Goal: Task Accomplishment & Management: Manage account settings

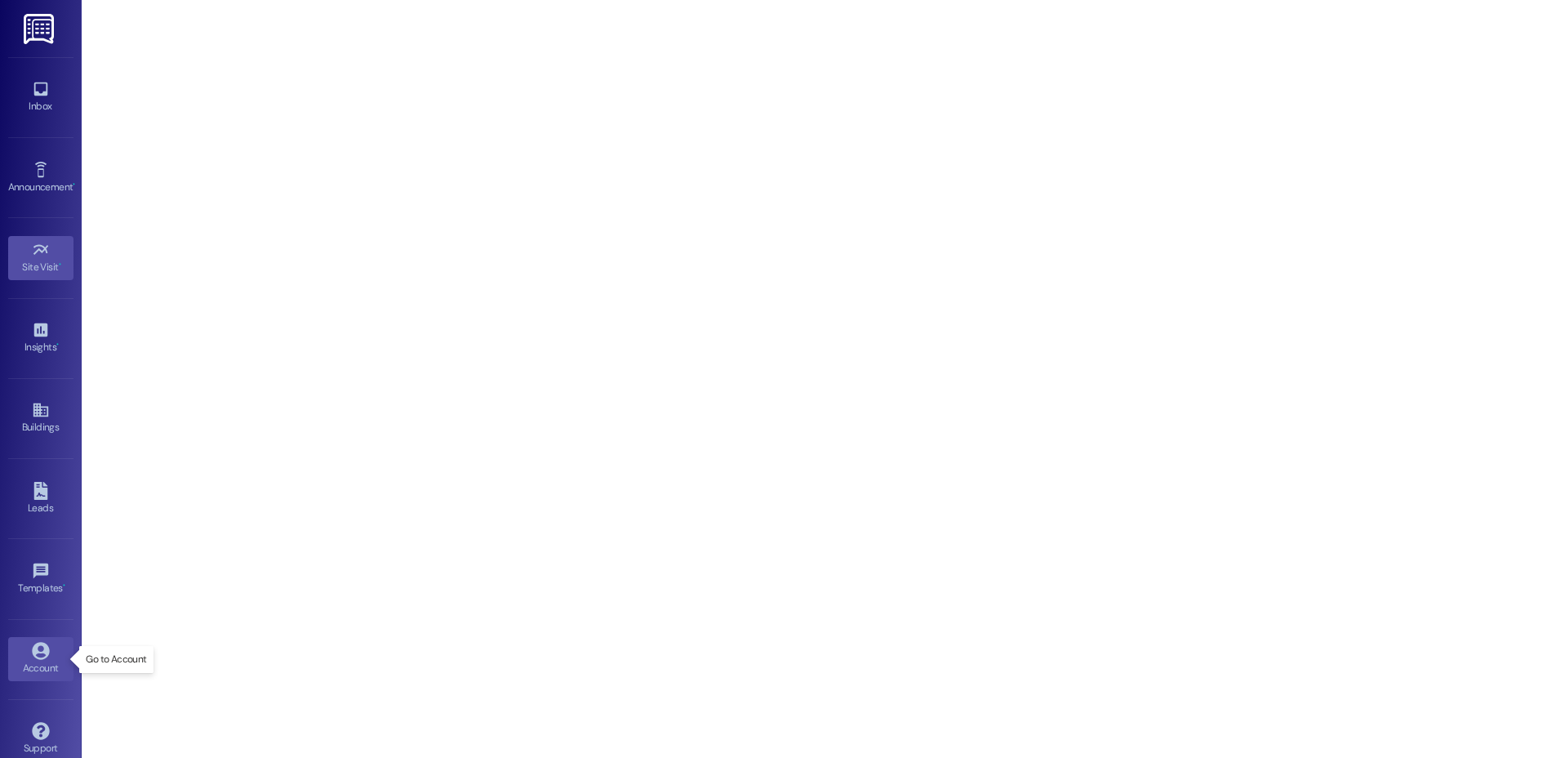
click at [48, 661] on div "Account" at bounding box center [40, 667] width 81 height 16
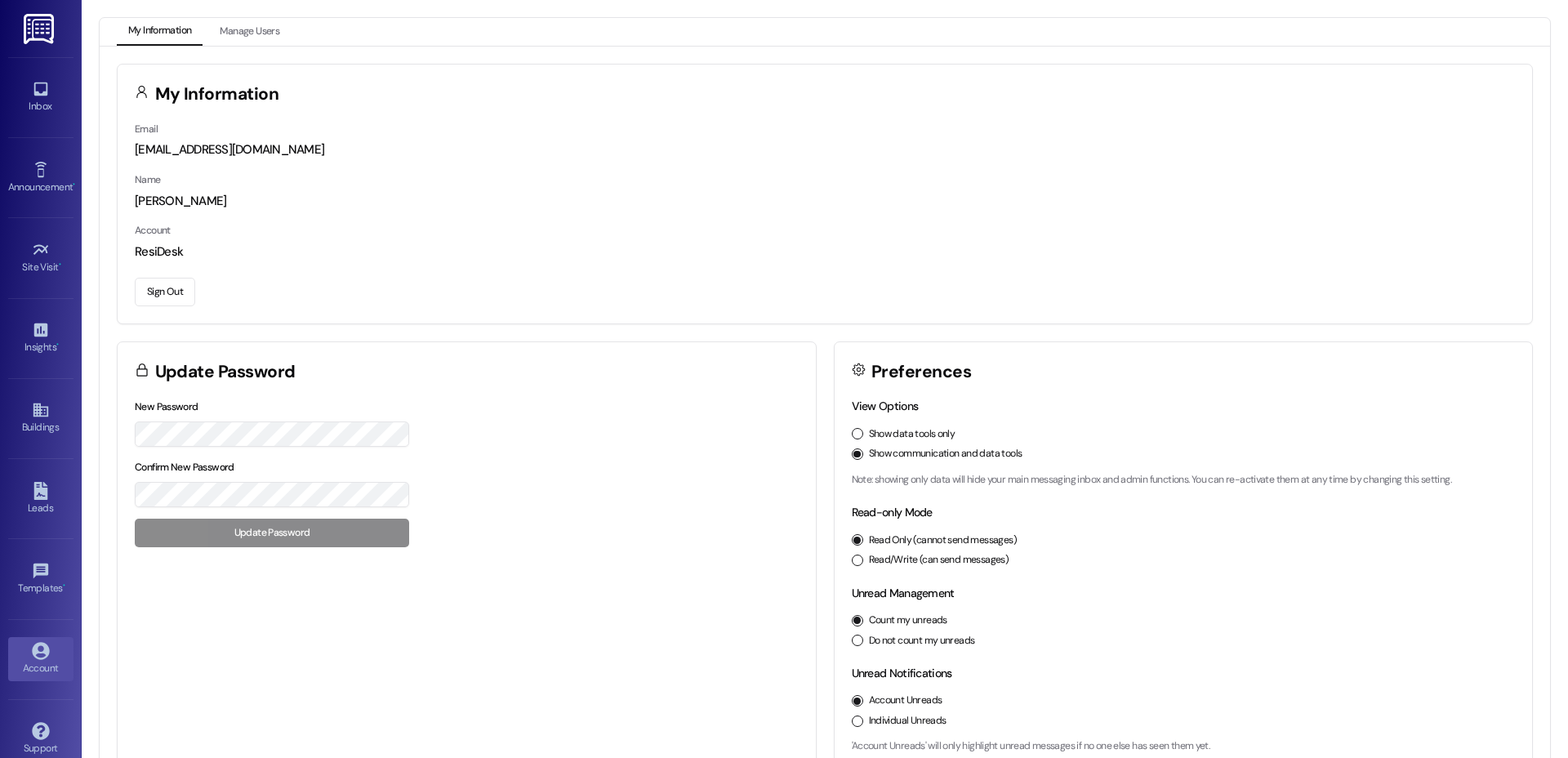
click at [150, 291] on button "Sign Out" at bounding box center [164, 292] width 60 height 29
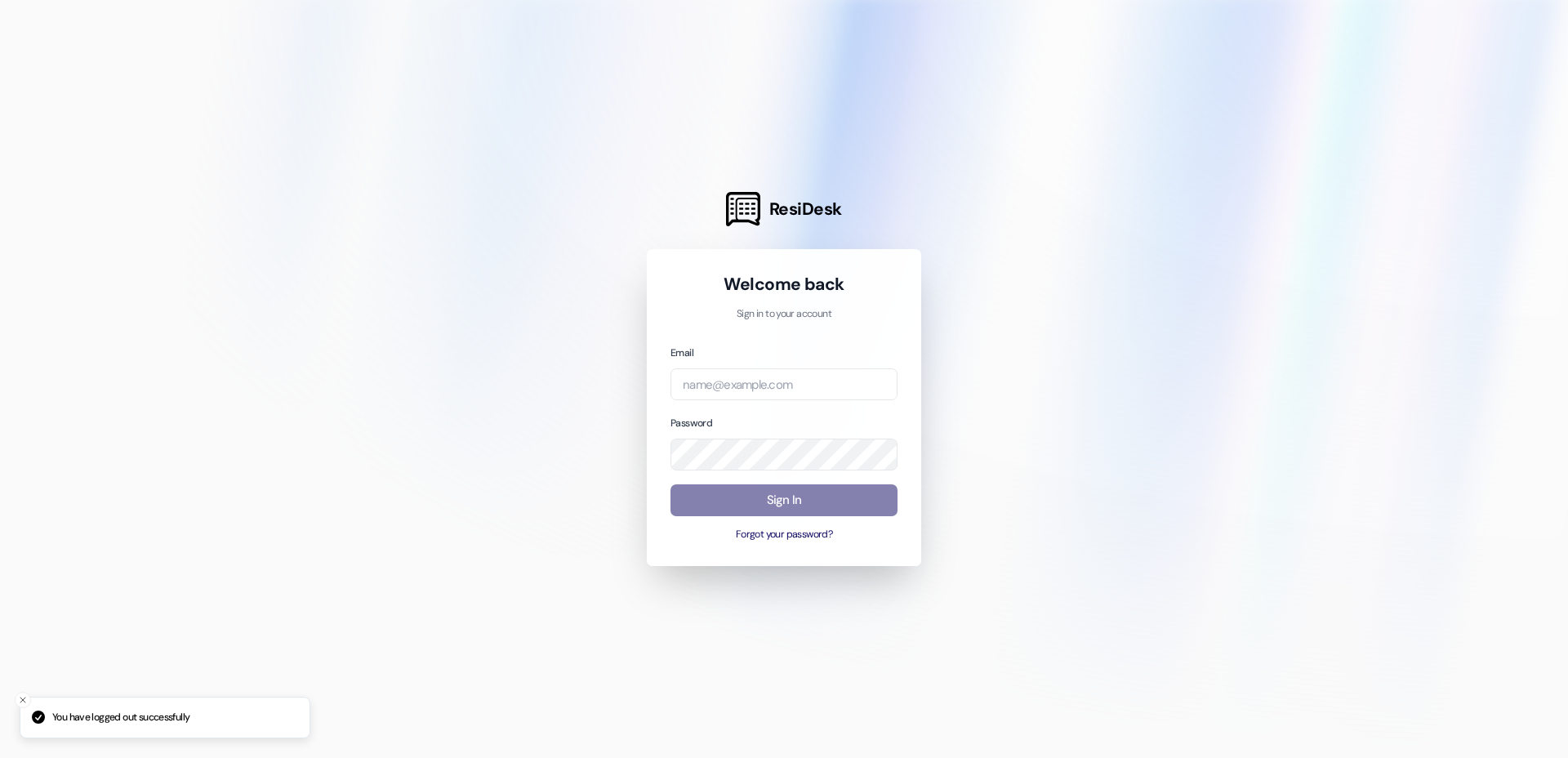
click at [740, 367] on div "Email" at bounding box center [784, 372] width 227 height 56
click at [734, 379] on input "email" at bounding box center [784, 383] width 227 height 32
click at [0, 757] on com-1password-button at bounding box center [0, 758] width 0 height 0
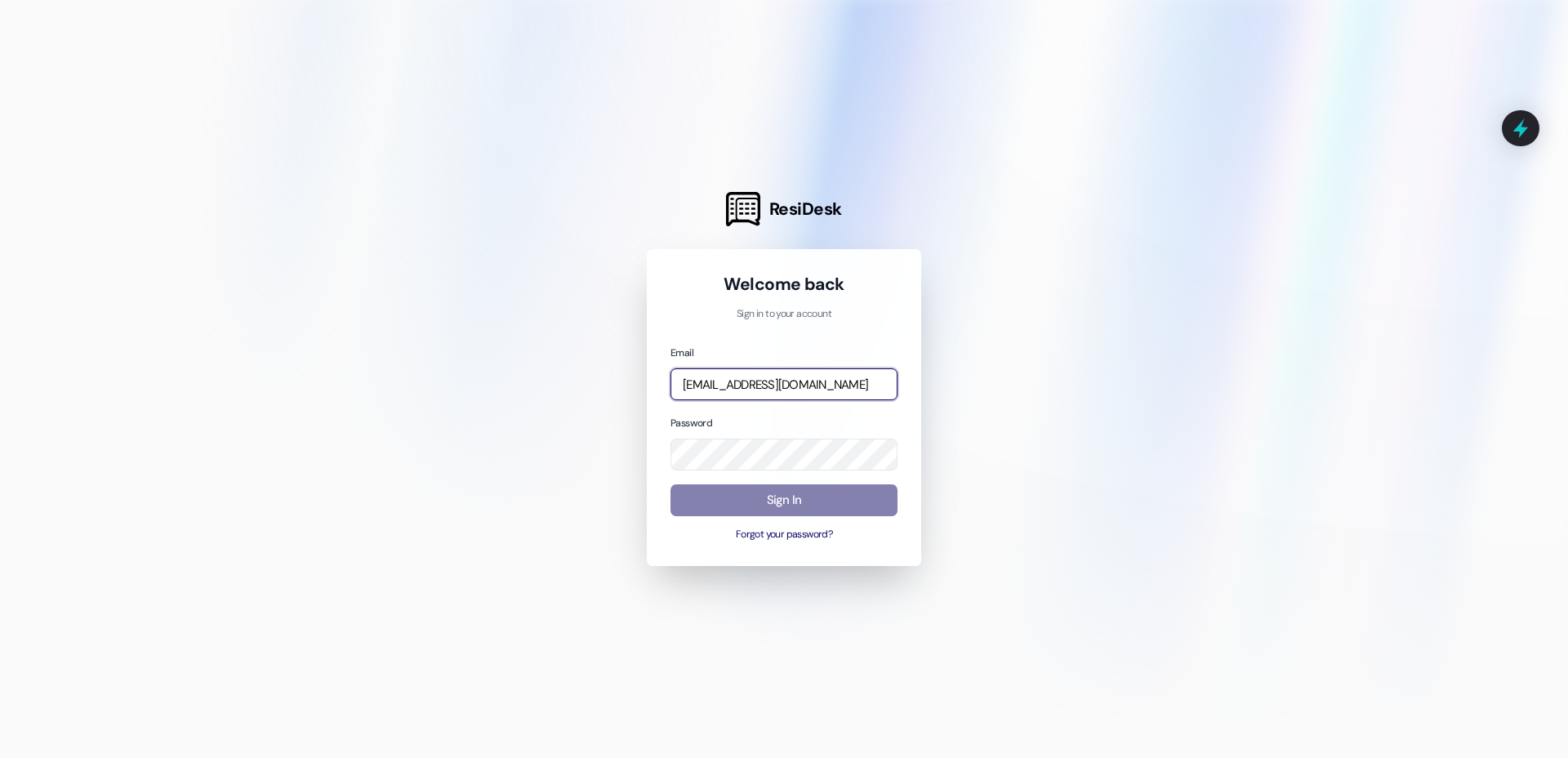
type input "[EMAIL_ADDRESS][DOMAIN_NAME]"
